Goal: Entertainment & Leisure: Consume media (video, audio)

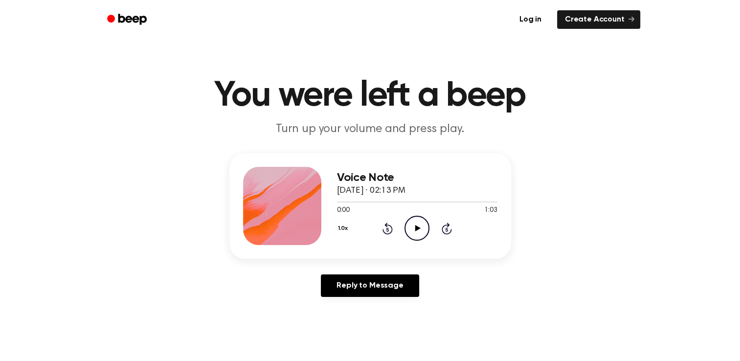
click at [417, 231] on icon "Play Audio" at bounding box center [416, 228] width 25 height 25
click at [418, 225] on icon at bounding box center [417, 228] width 4 height 6
click at [418, 225] on icon "Play Audio" at bounding box center [416, 228] width 25 height 25
click at [411, 232] on icon "Pause Audio" at bounding box center [416, 228] width 25 height 25
click at [411, 232] on icon "Play Audio" at bounding box center [416, 228] width 25 height 25
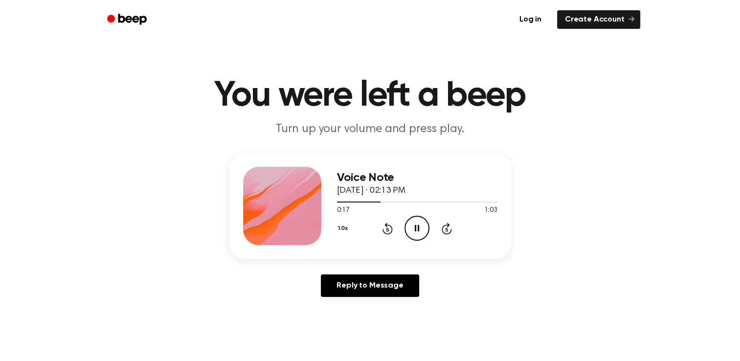
click at [393, 228] on div "1.0x Rewind 5 seconds Pause Audio Skip 5 seconds" at bounding box center [417, 228] width 160 height 25
drag, startPoint x: 393, startPoint y: 228, endPoint x: 336, endPoint y: 203, distance: 62.0
click at [337, 203] on div "Voice Note [DATE] · 02:13 PM 0:18 1:03 Your browser does not support the [objec…" at bounding box center [417, 206] width 160 height 78
click at [337, 203] on div at bounding box center [417, 202] width 160 height 8
click at [381, 202] on div at bounding box center [417, 202] width 160 height 1
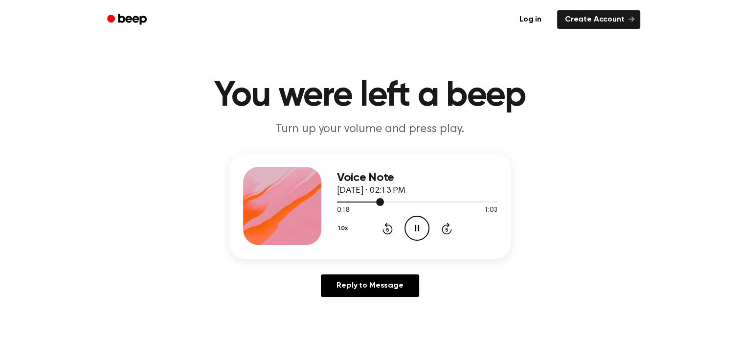
click at [390, 202] on div at bounding box center [417, 202] width 160 height 1
click at [415, 202] on div at bounding box center [417, 202] width 160 height 8
click at [416, 225] on icon at bounding box center [417, 228] width 5 height 6
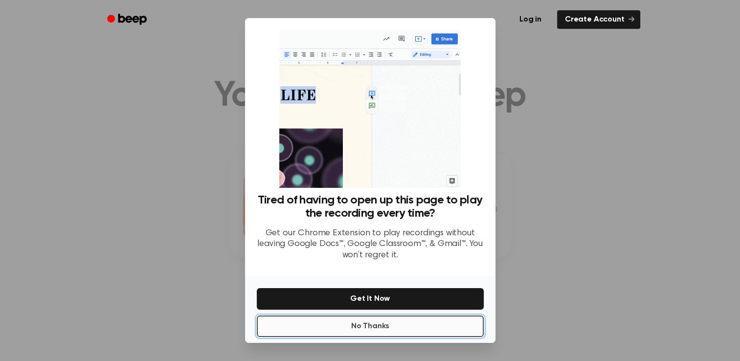
click at [370, 325] on button "No Thanks" at bounding box center [370, 326] width 227 height 22
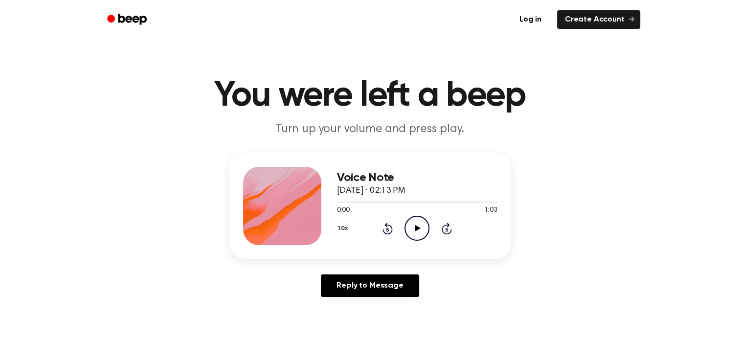
click at [416, 227] on icon at bounding box center [417, 228] width 5 height 6
click at [465, 200] on div at bounding box center [417, 202] width 160 height 8
click at [419, 227] on icon at bounding box center [417, 228] width 5 height 6
